Goal: Transaction & Acquisition: Purchase product/service

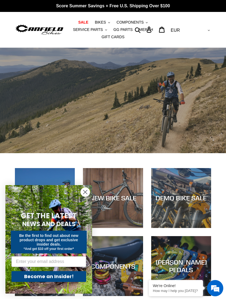
click at [105, 25] on span "BIKES" at bounding box center [100, 22] width 11 height 5
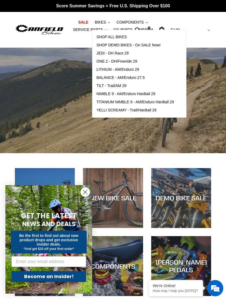
click at [124, 86] on span "TILT - Trail/AM 29" at bounding box center [112, 86] width 30 height 5
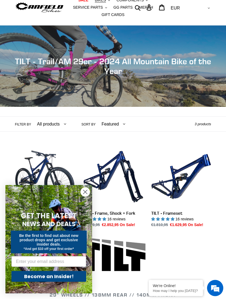
scroll to position [22, 0]
click at [174, 185] on link "TILT - Frameset" at bounding box center [181, 187] width 60 height 81
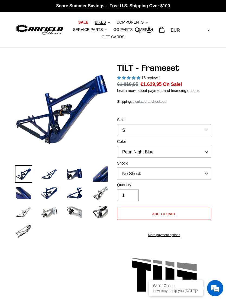
select select "highest-rating"
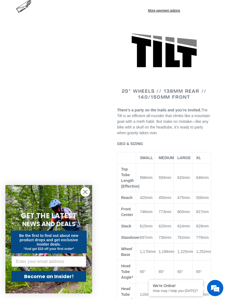
scroll to position [225, 0]
click at [88, 197] on circle "Close dialog" at bounding box center [85, 192] width 9 height 9
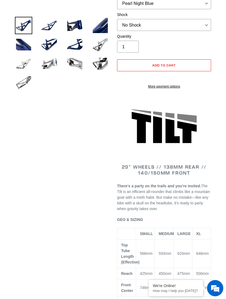
scroll to position [148, 0]
